Goal: Information Seeking & Learning: Find specific fact

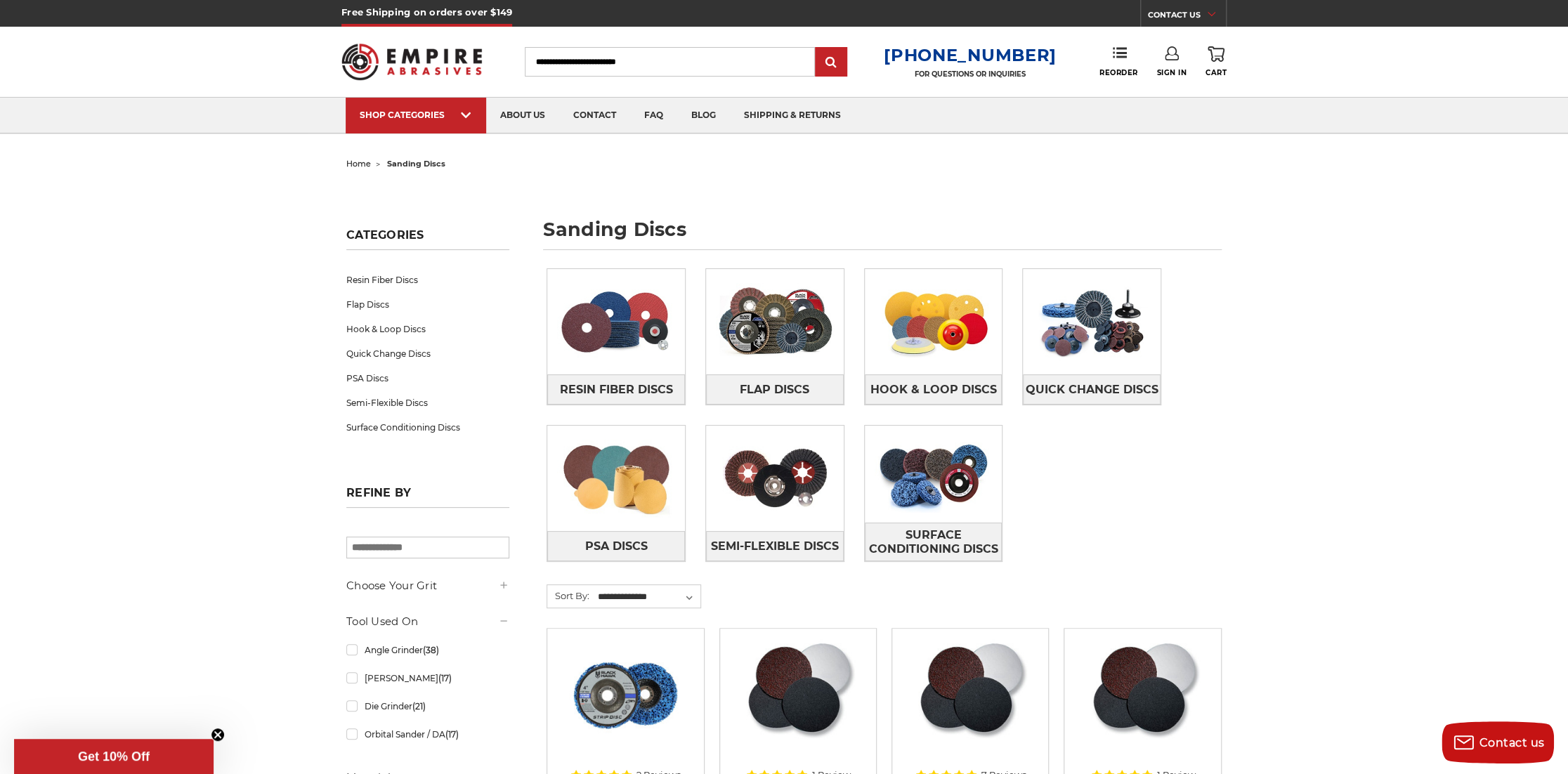
click at [601, 65] on input "Search" at bounding box center [670, 62] width 290 height 30
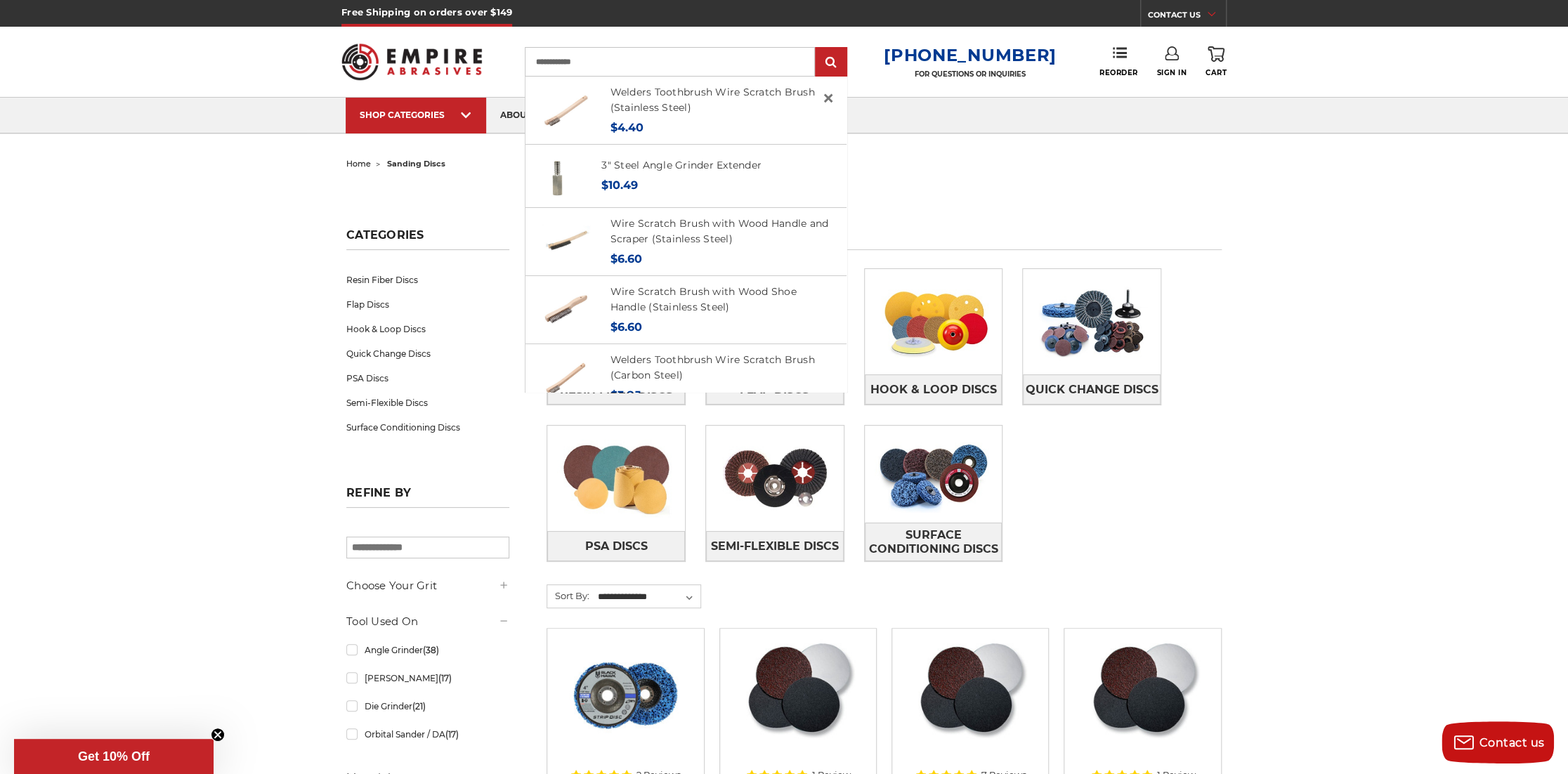
type input "**********"
click at [817, 48] on input "submit" at bounding box center [831, 62] width 28 height 28
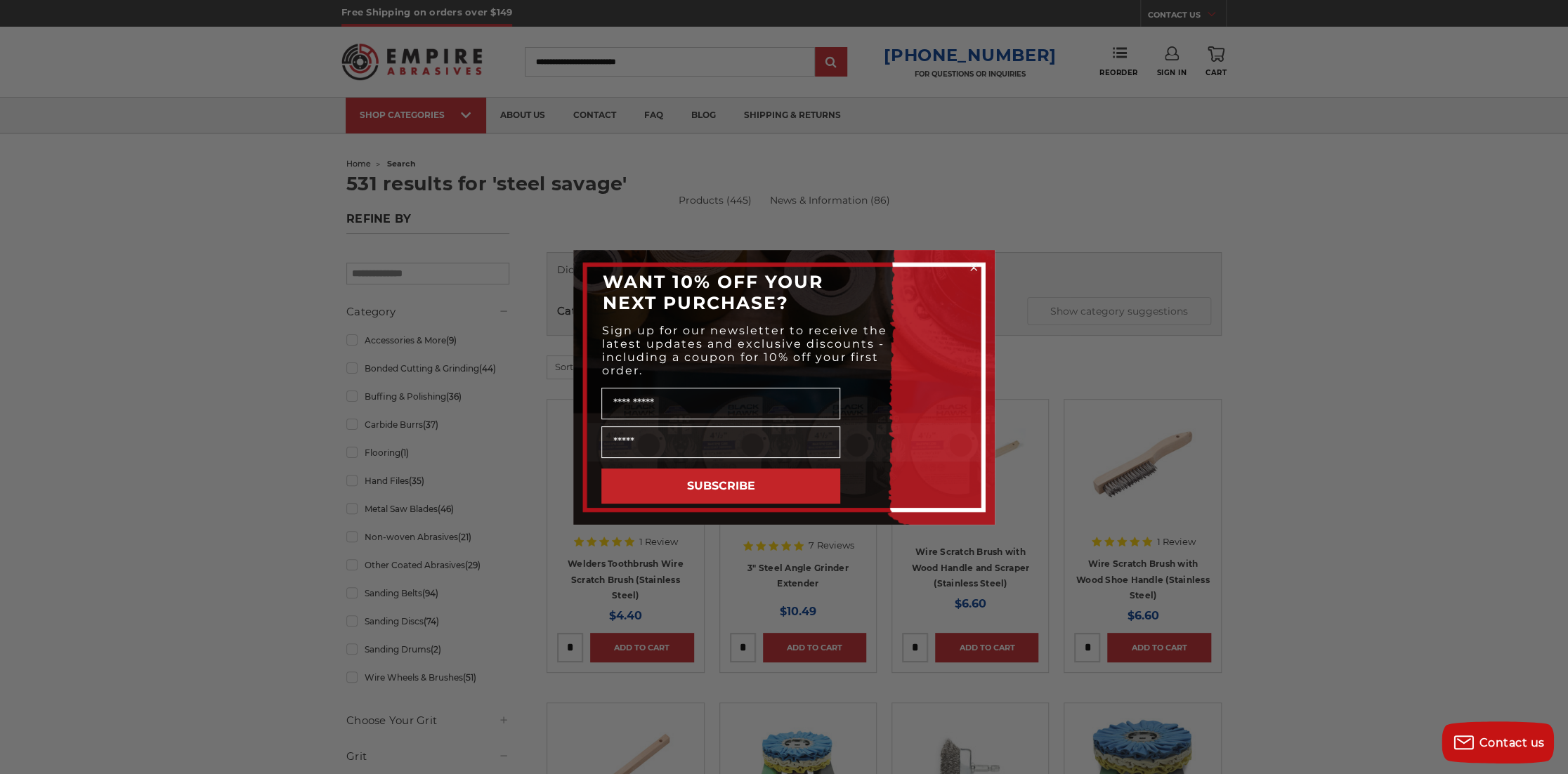
click at [969, 266] on circle "Close dialog" at bounding box center [974, 267] width 13 height 13
